Goal: Transaction & Acquisition: Purchase product/service

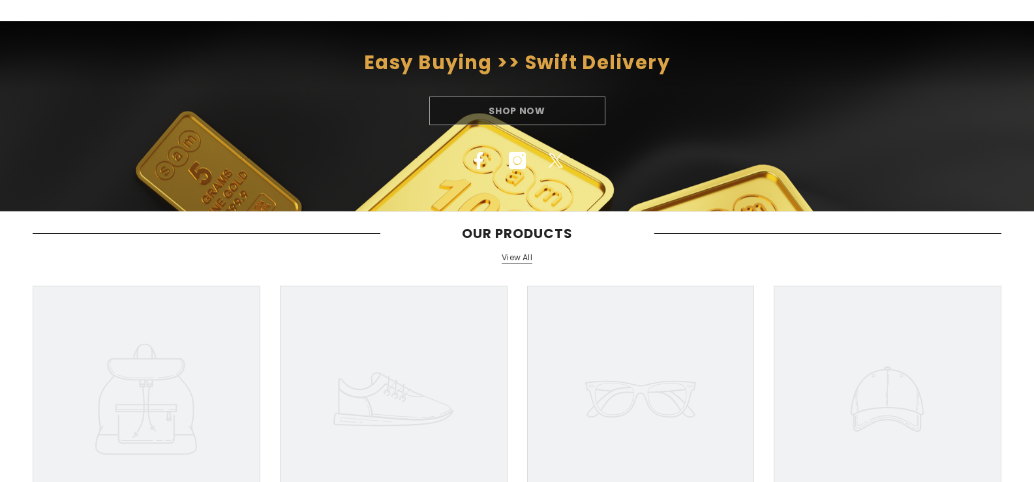
scroll to position [326, 0]
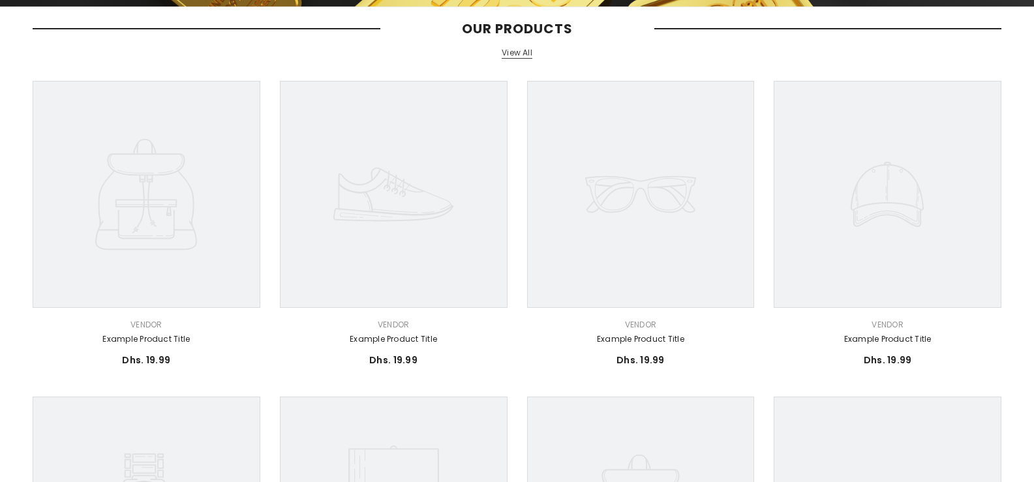
click at [399, 214] on icon at bounding box center [393, 195] width 121 height 54
drag, startPoint x: 397, startPoint y: 200, endPoint x: 397, endPoint y: 226, distance: 25.4
click at [397, 226] on icon at bounding box center [394, 195] width 228 height 228
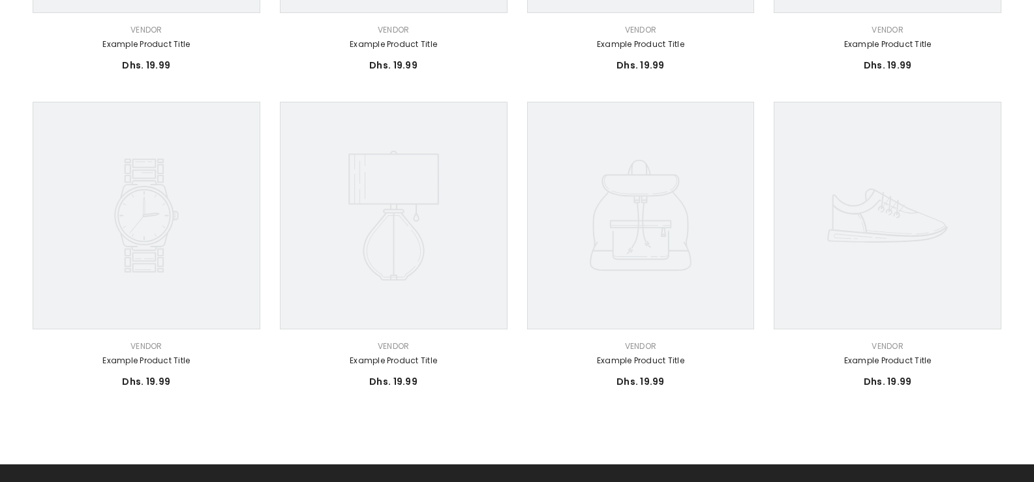
scroll to position [718, 0]
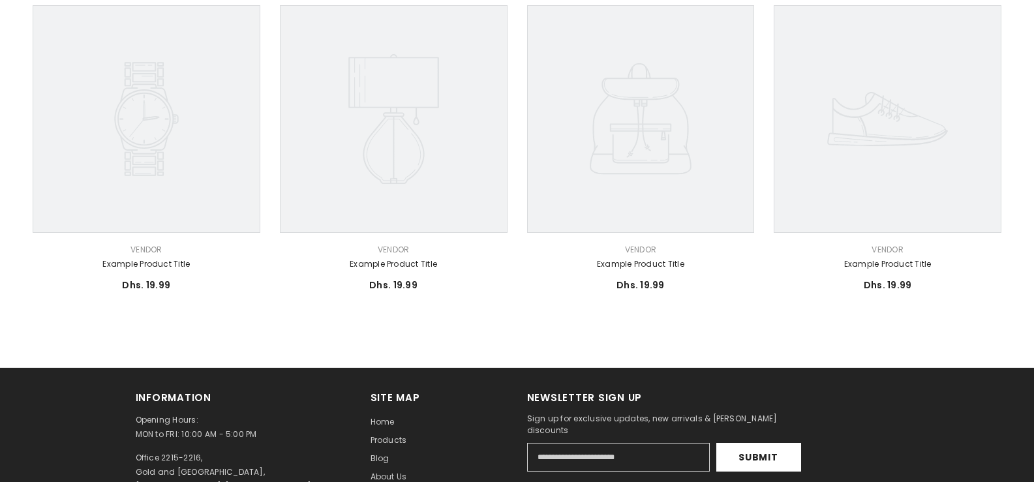
click at [421, 149] on icon at bounding box center [394, 119] width 228 height 228
click at [230, 157] on icon at bounding box center [147, 119] width 228 height 228
click at [239, 202] on icon at bounding box center [147, 119] width 228 height 228
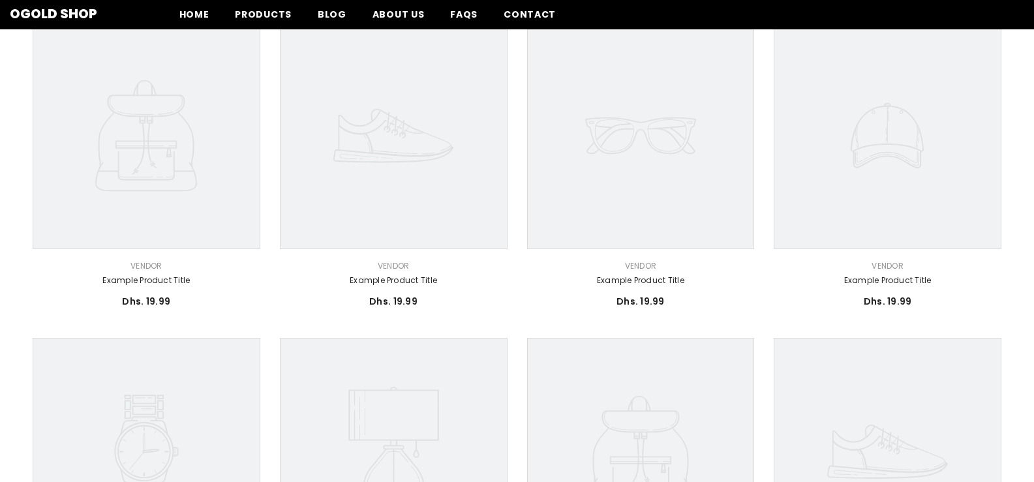
scroll to position [144, 0]
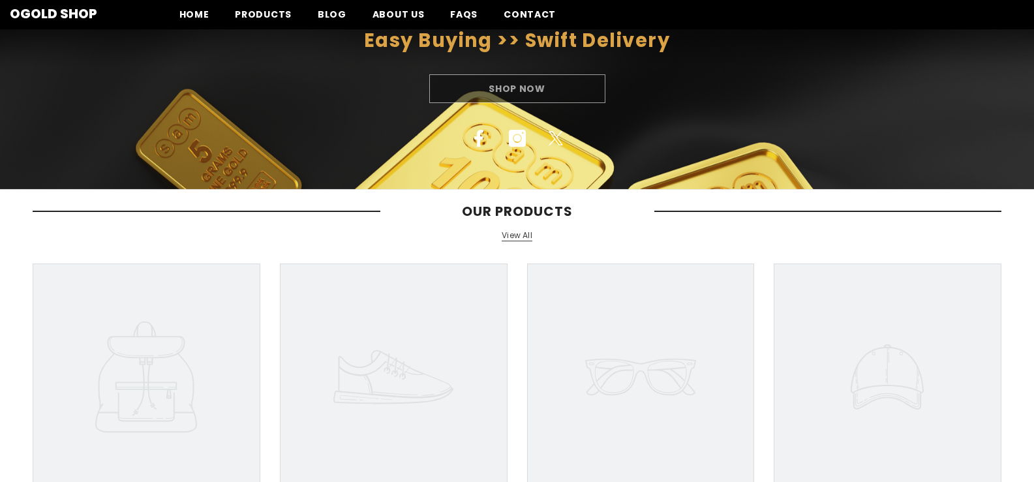
click at [523, 239] on link "View All" at bounding box center [517, 235] width 31 height 11
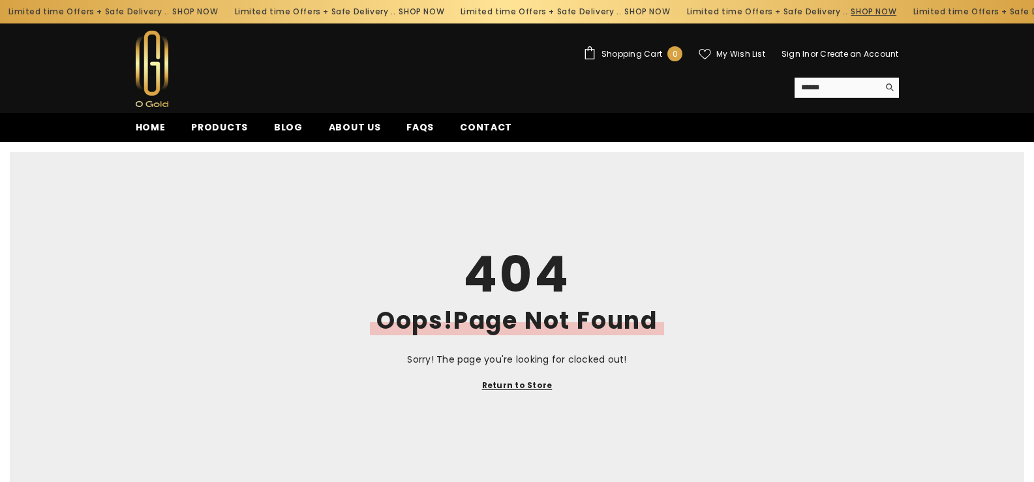
click at [848, 9] on link "SHOP NOW" at bounding box center [871, 12] width 46 height 14
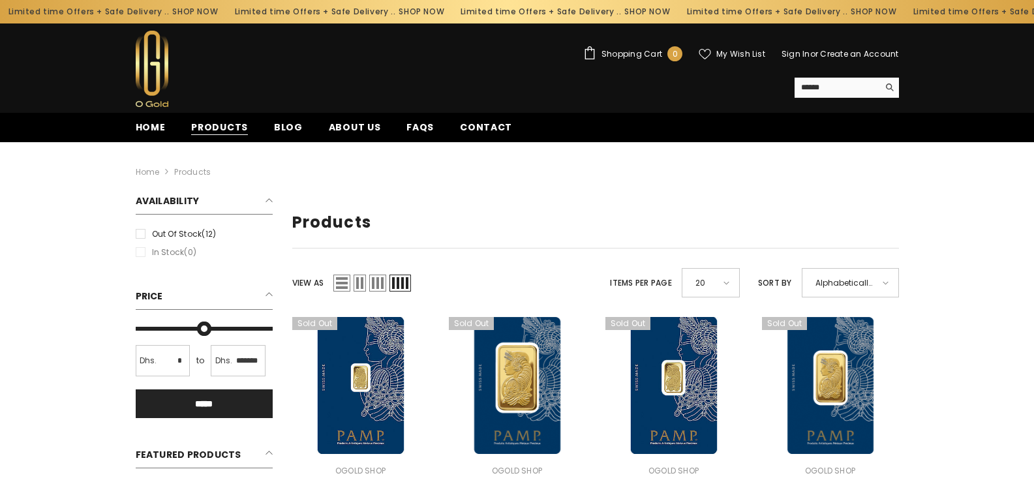
click at [228, 127] on span "Products" at bounding box center [219, 128] width 57 height 14
